Goal: Task Accomplishment & Management: Use online tool/utility

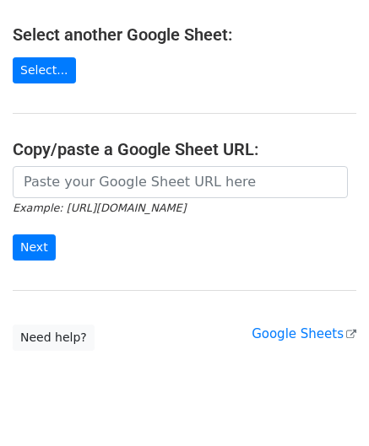
scroll to position [221, 0]
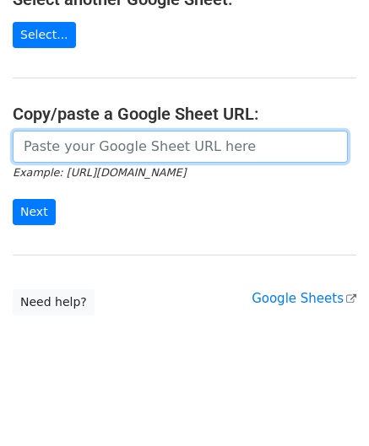
click at [40, 154] on input "url" at bounding box center [180, 147] width 335 height 32
paste input "https://docs.google.com/spreadsheets/d/12T1Fnp6GqfHsLnATC6yy_rCxo8jBeERroaMNZ0s…"
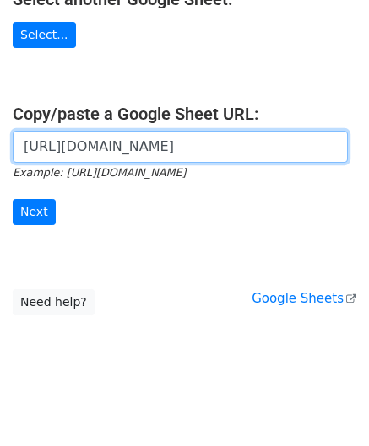
scroll to position [0, 358]
type input "https://docs.google.com/spreadsheets/d/12T1Fnp6GqfHsLnATC6yy_rCxo8jBeERroaMNZ0s…"
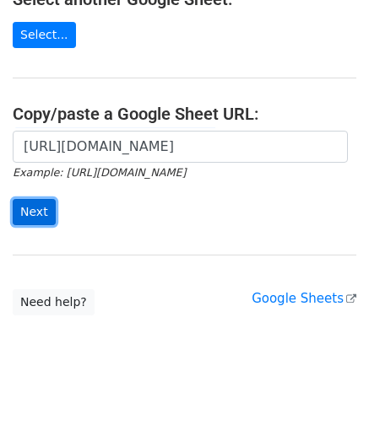
click at [35, 207] on input "Next" at bounding box center [34, 212] width 43 height 26
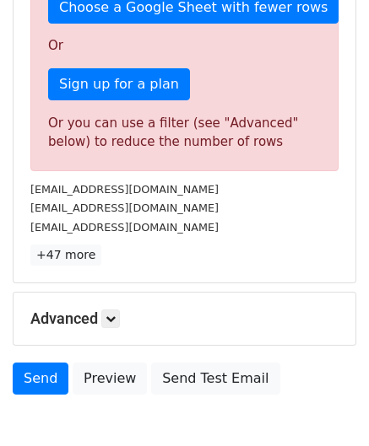
scroll to position [569, 0]
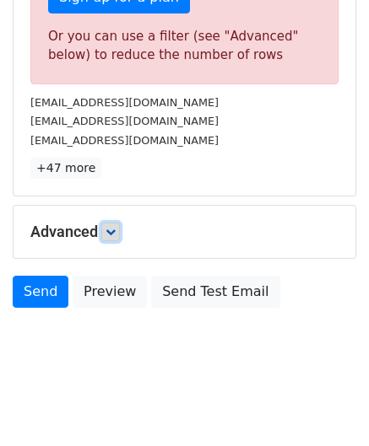
click at [120, 226] on link at bounding box center [110, 232] width 19 height 19
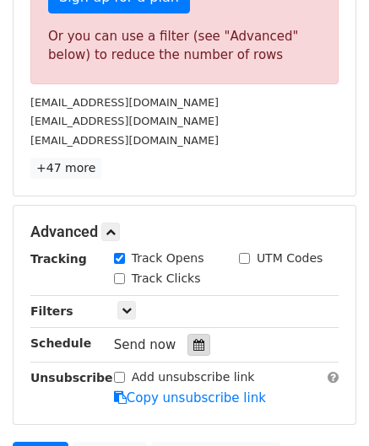
click at [194, 339] on icon at bounding box center [198, 345] width 11 height 12
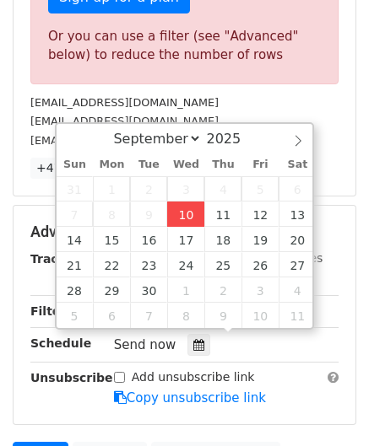
type input "[DATE] 12:00"
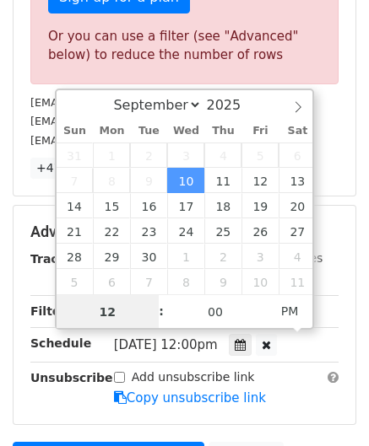
paste input "6"
type input "6"
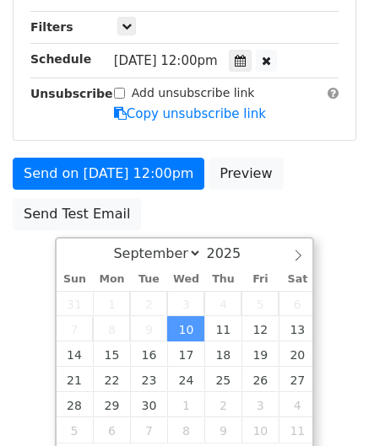
type input "[DATE] 18:00"
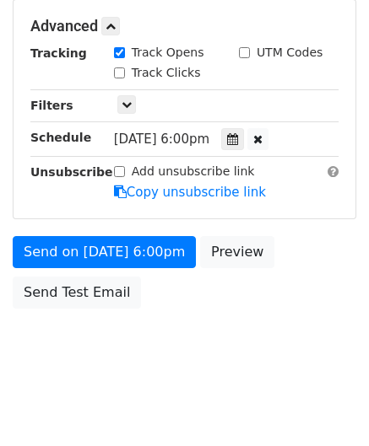
scroll to position [773, 0]
